Goal: Find specific page/section: Find specific page/section

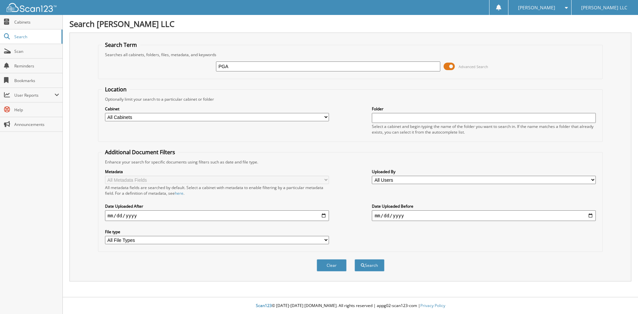
type input "PGA98875"
click at [376, 268] on button "Search" at bounding box center [370, 265] width 30 height 12
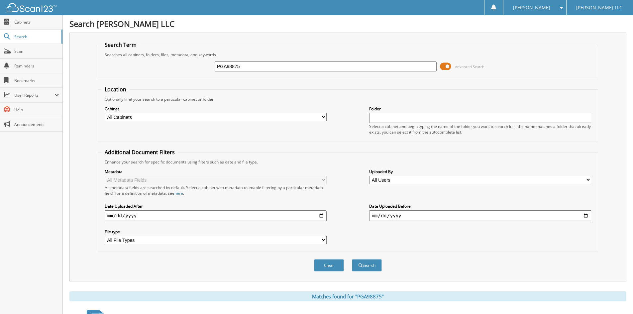
scroll to position [83, 0]
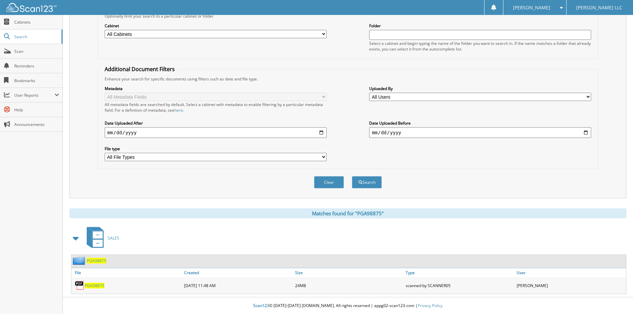
click at [90, 287] on span "PGA98875" at bounding box center [95, 286] width 20 height 6
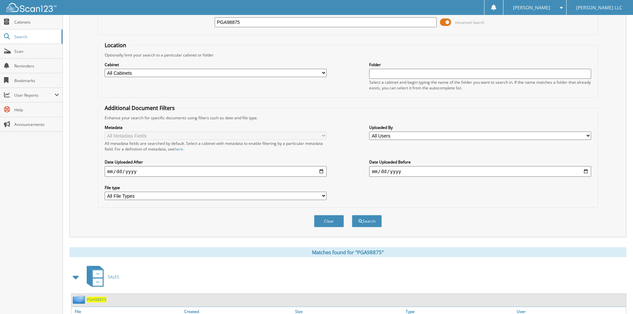
scroll to position [0, 0]
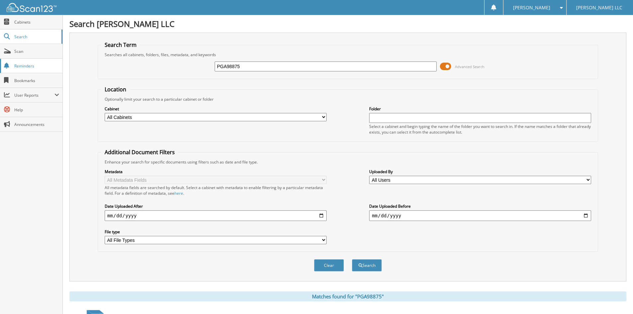
drag, startPoint x: 245, startPoint y: 66, endPoint x: 56, endPoint y: 67, distance: 188.7
click at [80, 66] on div "Search Term Searches all cabinets, folders, files, metadata, and keywords PGA98…" at bounding box center [347, 157] width 557 height 249
type input "RUB32420"
click at [352, 259] on button "Search" at bounding box center [367, 265] width 30 height 12
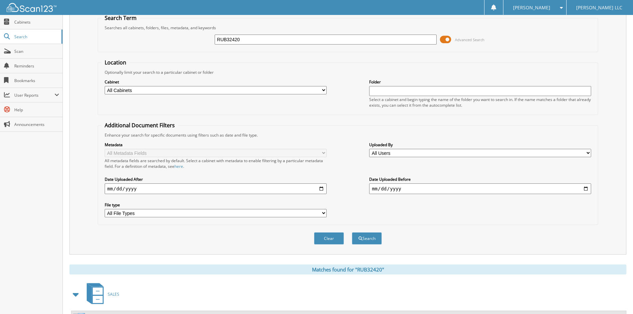
scroll to position [83, 0]
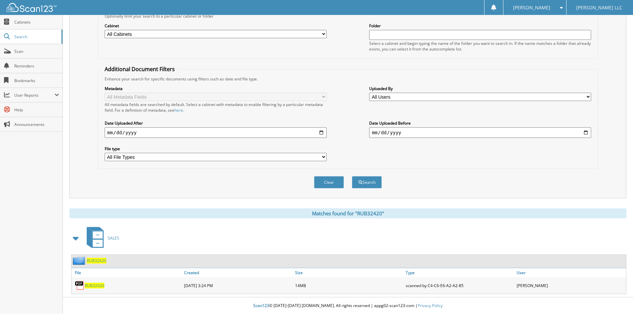
click at [100, 283] on span "RUB32420" at bounding box center [95, 286] width 20 height 6
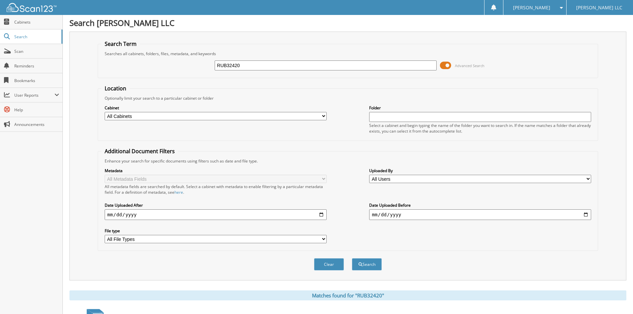
scroll to position [0, 0]
drag, startPoint x: 261, startPoint y: 67, endPoint x: 85, endPoint y: 77, distance: 176.4
click at [85, 77] on div "Search Term Searches all cabinets, folders, files, metadata, and keywords RUB32…" at bounding box center [347, 157] width 557 height 249
type input "rle11874"
click at [352, 259] on button "Search" at bounding box center [367, 265] width 30 height 12
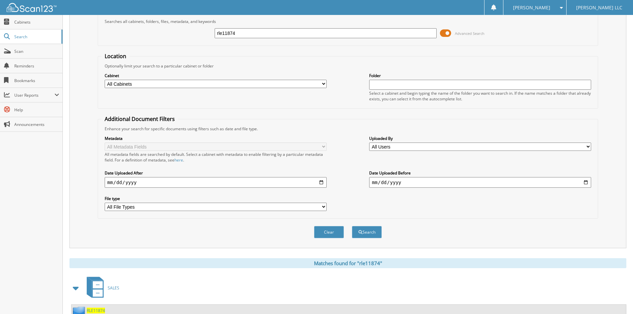
scroll to position [83, 0]
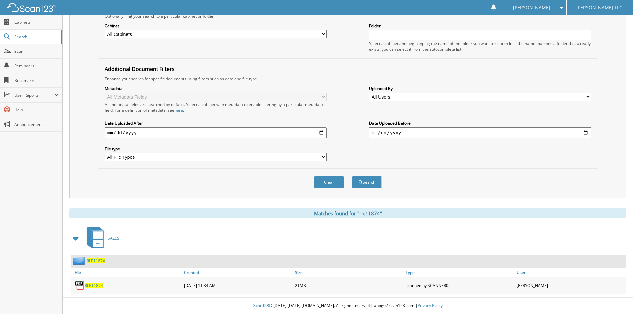
click at [84, 284] on img at bounding box center [80, 285] width 10 height 10
click at [93, 285] on span "RLE11874" at bounding box center [94, 286] width 18 height 6
